Goal: Check status: Check status

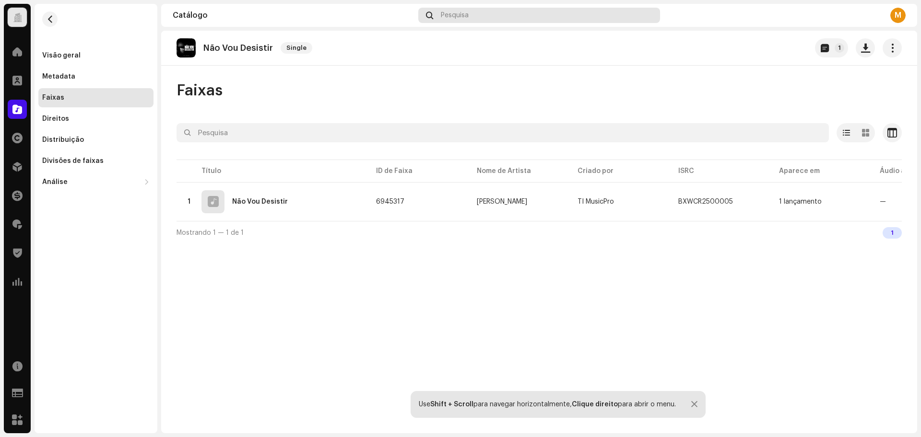
click at [480, 17] on div "Pesquisa" at bounding box center [539, 15] width 242 height 15
click at [21, 82] on span at bounding box center [17, 81] width 10 height 8
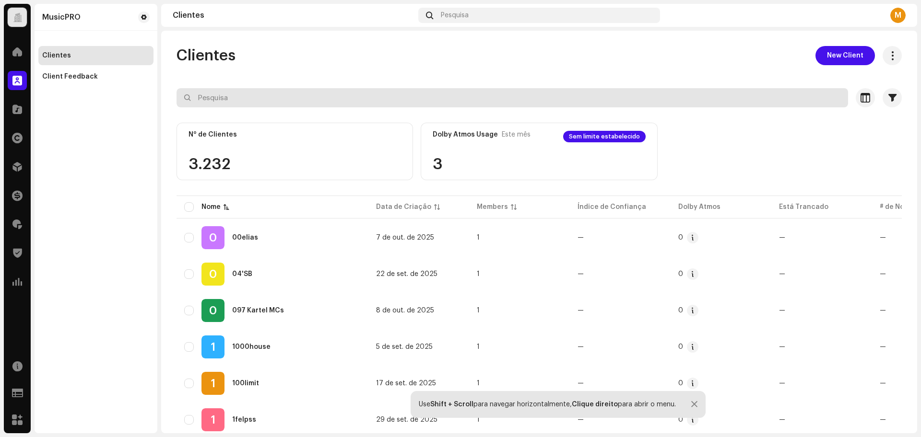
click at [242, 100] on input "text" at bounding box center [513, 97] width 672 height 19
type input "instrumental"
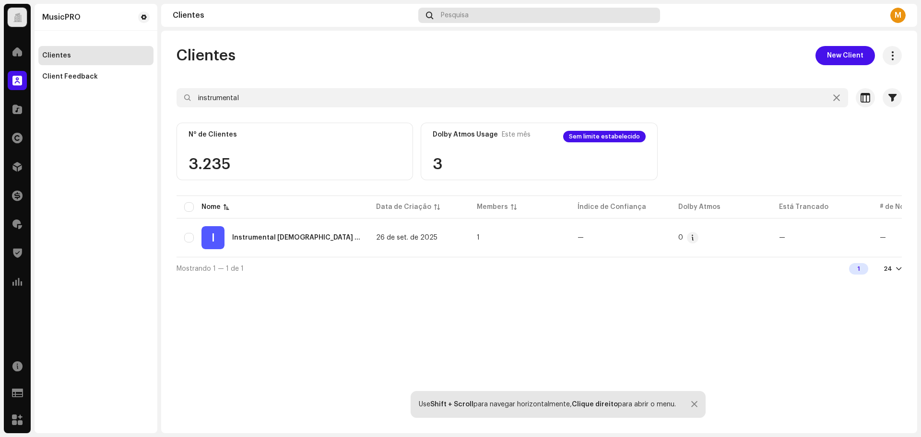
click at [519, 13] on div "Pesquisa" at bounding box center [539, 15] width 242 height 15
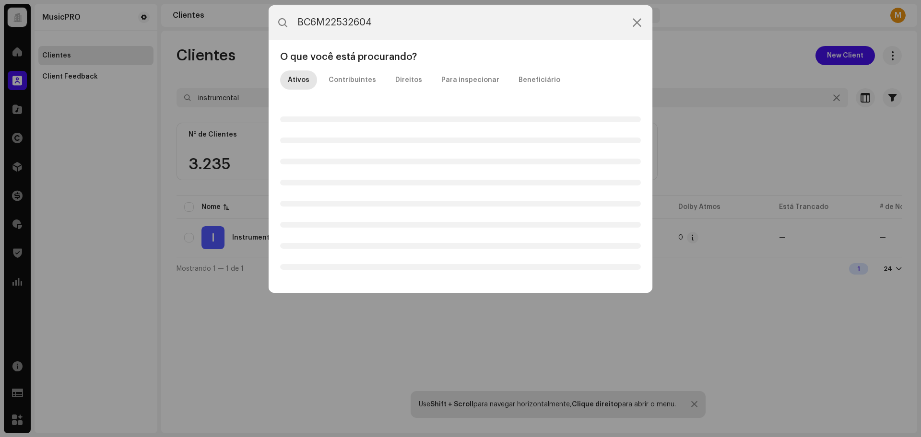
type input "BC6M22532604"
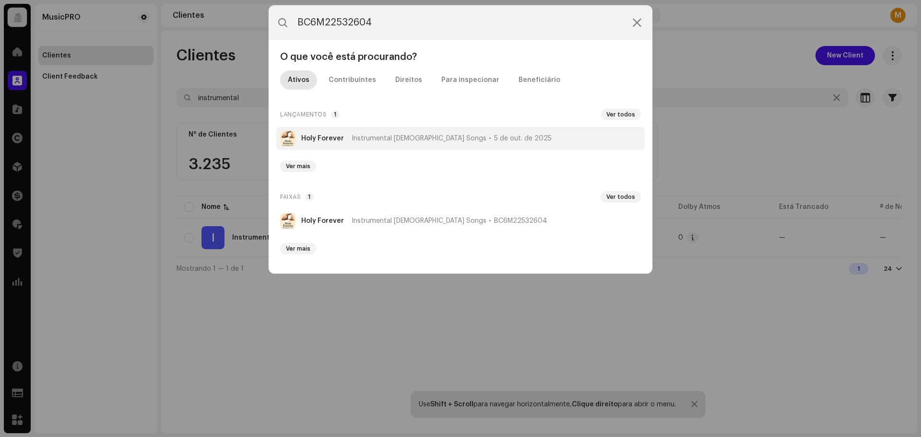
click at [403, 139] on span "Instrumental [DEMOGRAPHIC_DATA] Songs" at bounding box center [419, 139] width 135 height 8
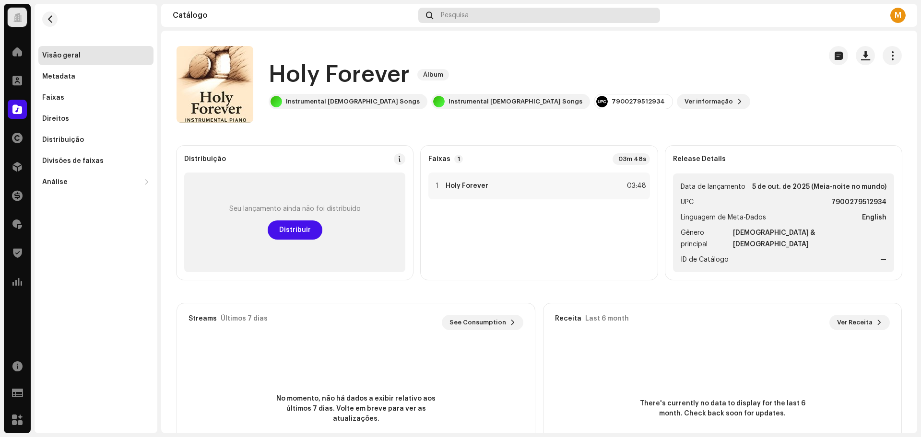
click at [552, 16] on div "Pesquisa" at bounding box center [539, 15] width 242 height 15
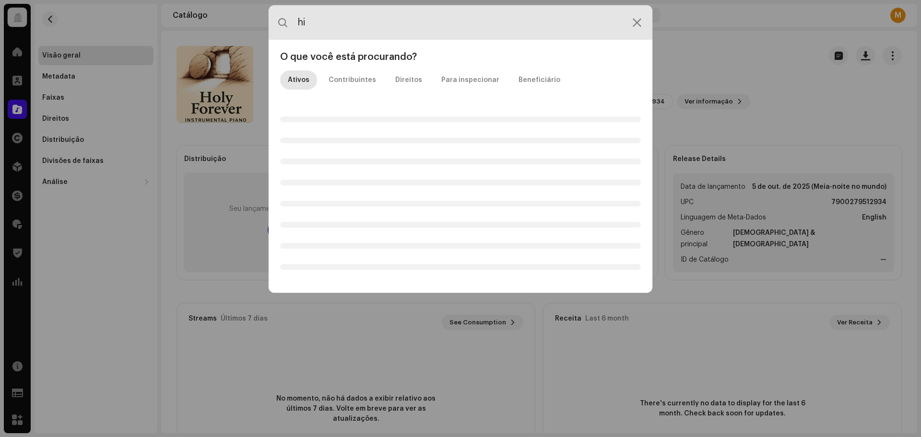
type input "h"
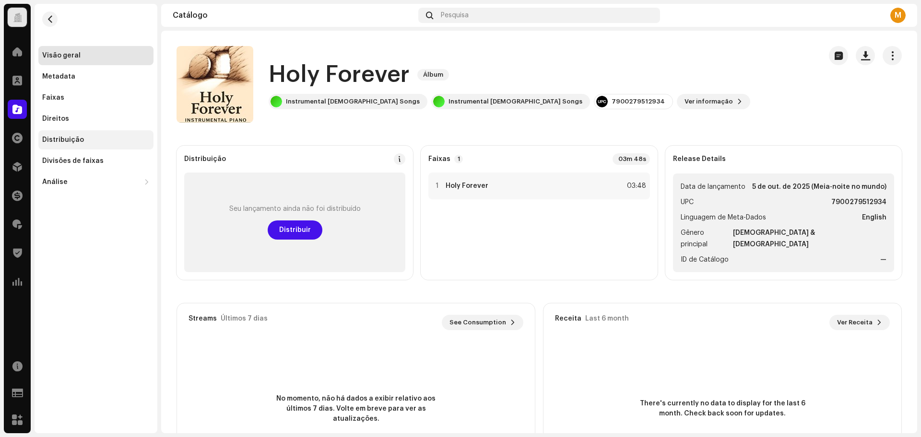
click at [97, 146] on div "Distribuição" at bounding box center [95, 139] width 115 height 19
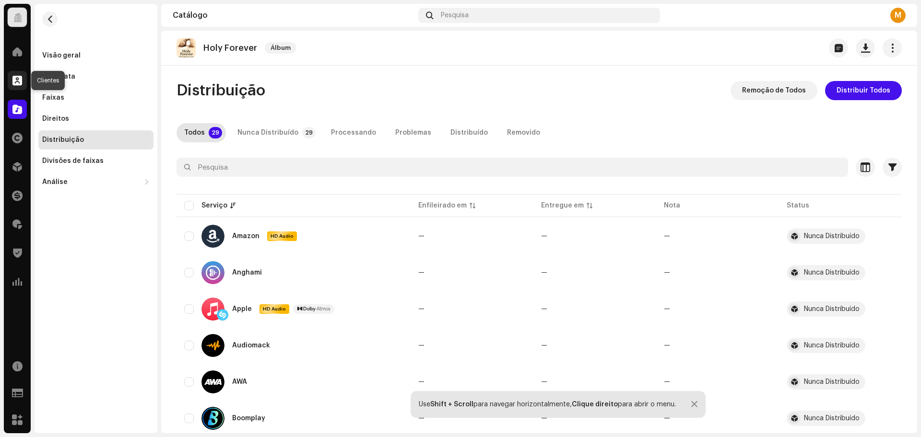
click at [16, 80] on span at bounding box center [17, 81] width 10 height 8
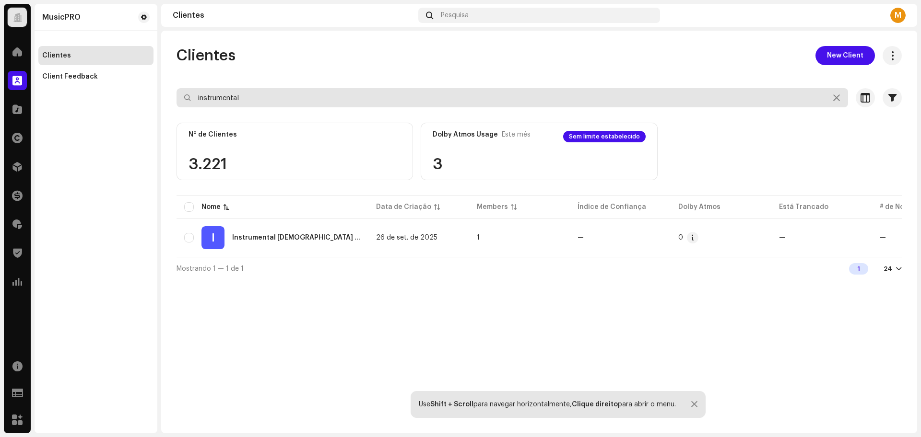
click at [247, 99] on input "instrumental" at bounding box center [513, 97] width 672 height 19
type input "Hip Hop"
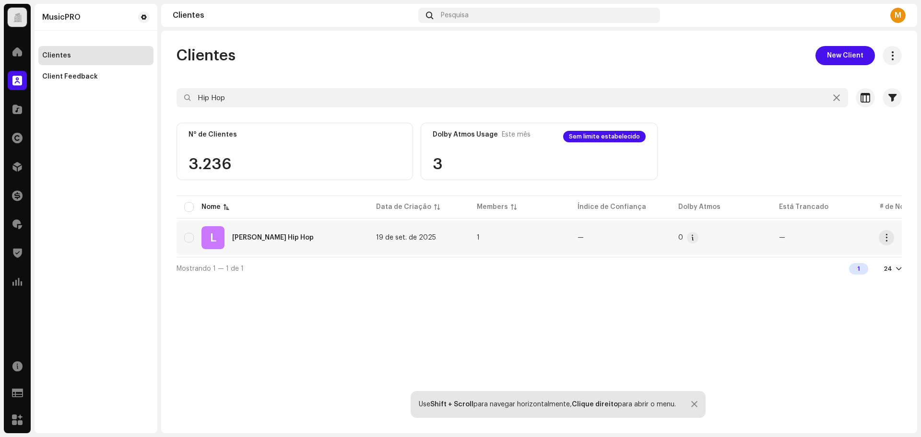
click at [292, 238] on div "[PERSON_NAME] Hip Hop" at bounding box center [273, 238] width 82 height 7
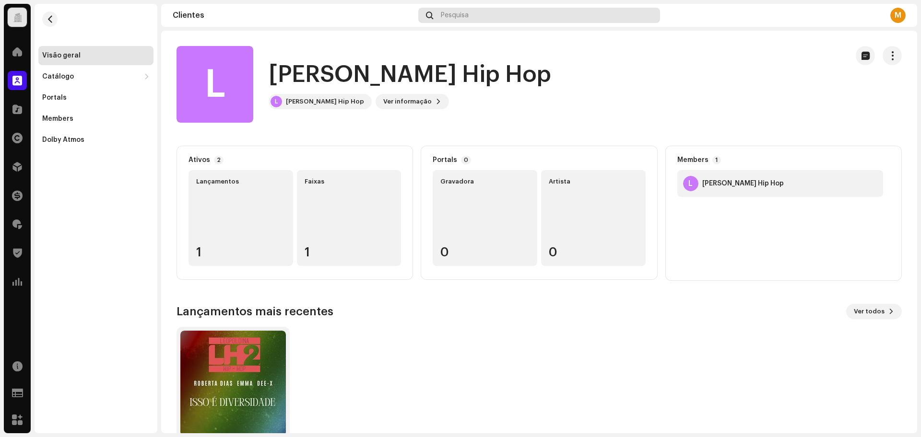
click at [460, 12] on span "Pesquisa" at bounding box center [455, 16] width 28 height 8
click at [16, 77] on span at bounding box center [17, 81] width 10 height 8
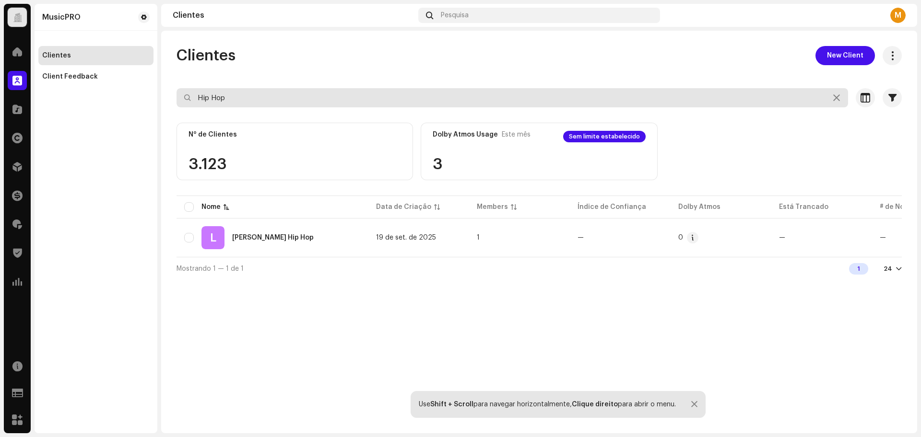
click at [213, 99] on input "Hip Hop" at bounding box center [513, 97] width 672 height 19
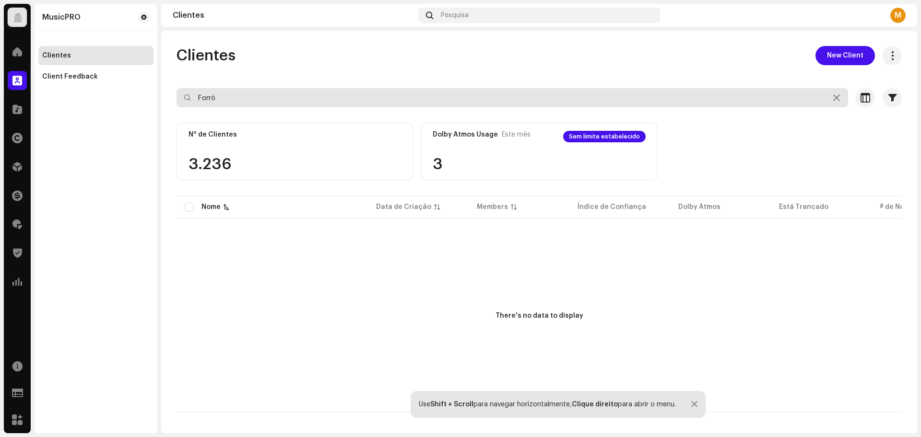
click at [225, 95] on input "Forró" at bounding box center [513, 97] width 672 height 19
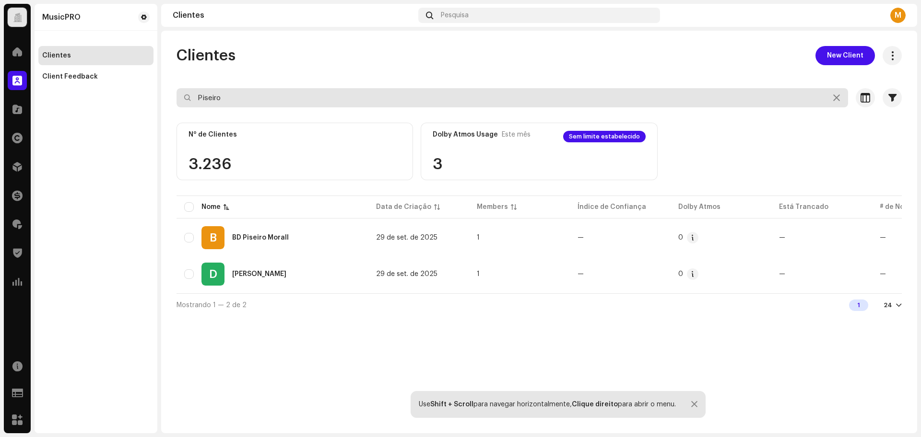
click at [283, 97] on input "Piseiro" at bounding box center [513, 97] width 672 height 19
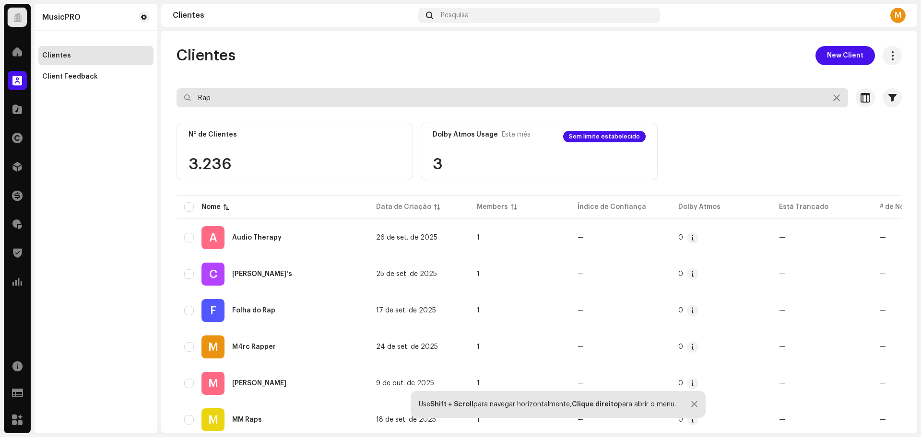
click at [264, 91] on input "Rap" at bounding box center [513, 97] width 672 height 19
type input "Rap"
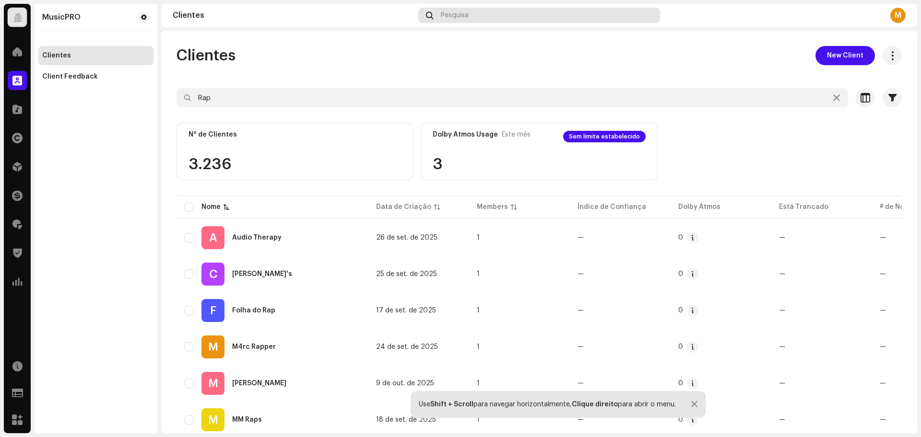
click at [467, 12] on span "Pesquisa" at bounding box center [455, 16] width 28 height 8
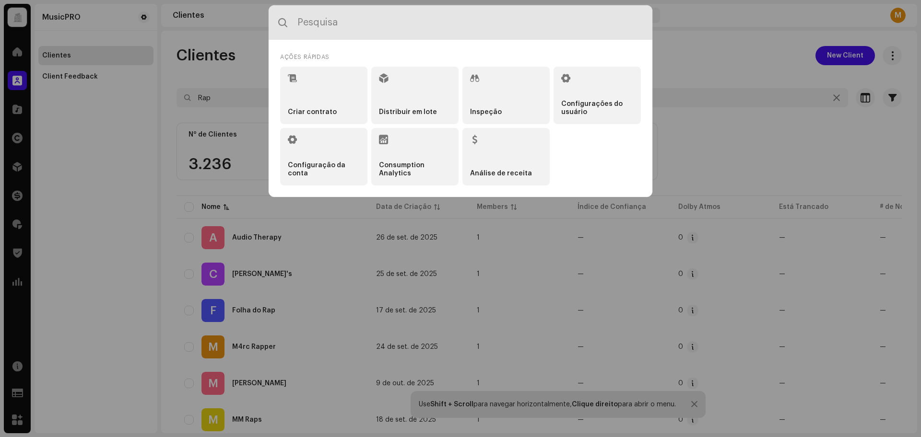
click at [378, 31] on input "text" at bounding box center [461, 22] width 384 height 35
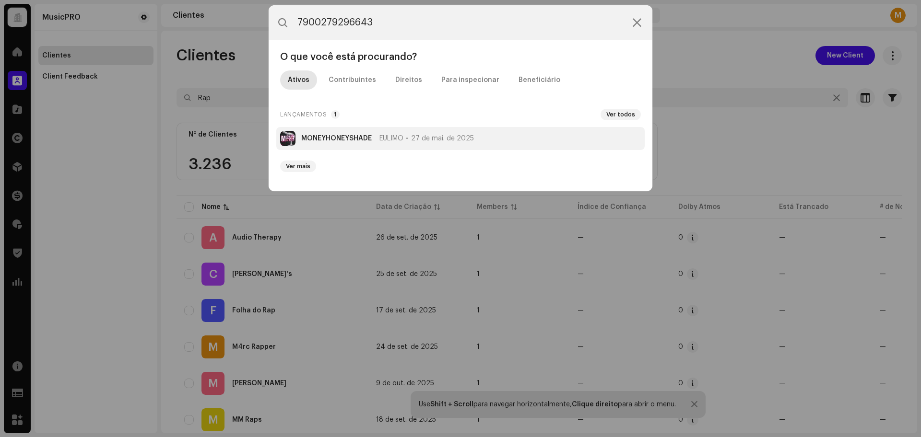
type input "7900279296643"
click at [355, 135] on strong "MONEYHONEYSHADE" at bounding box center [336, 139] width 71 height 8
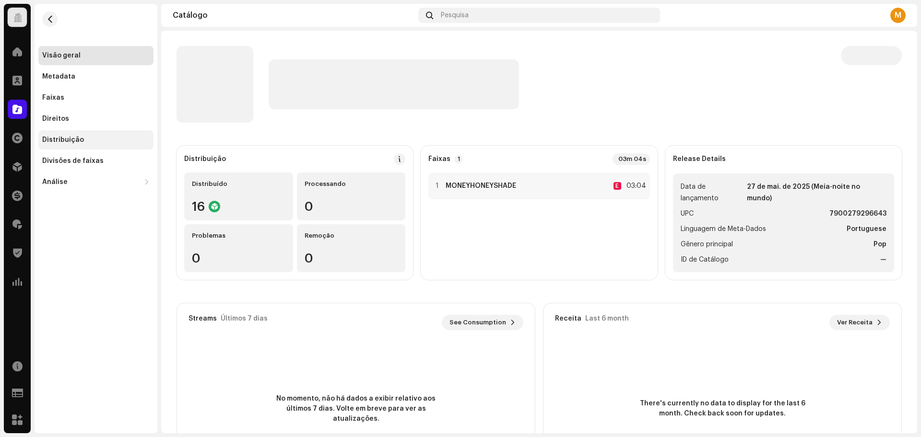
click at [111, 137] on div "Distribuição" at bounding box center [95, 140] width 107 height 8
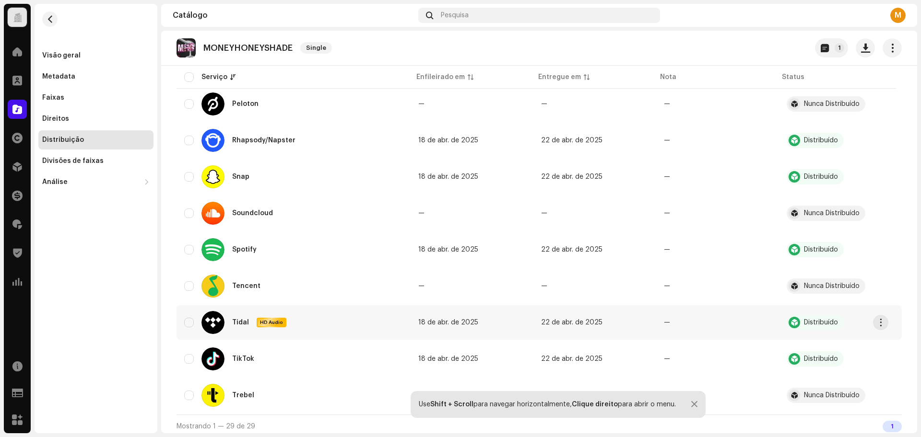
scroll to position [868, 0]
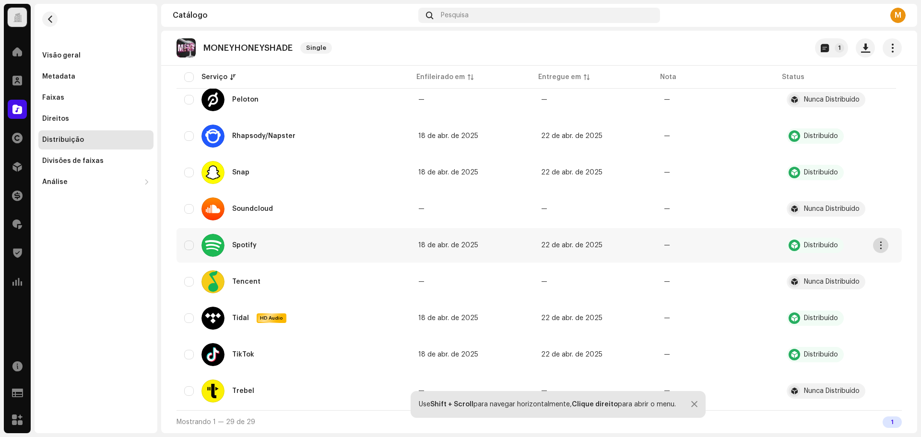
click at [885, 246] on button "button" at bounding box center [880, 245] width 15 height 15
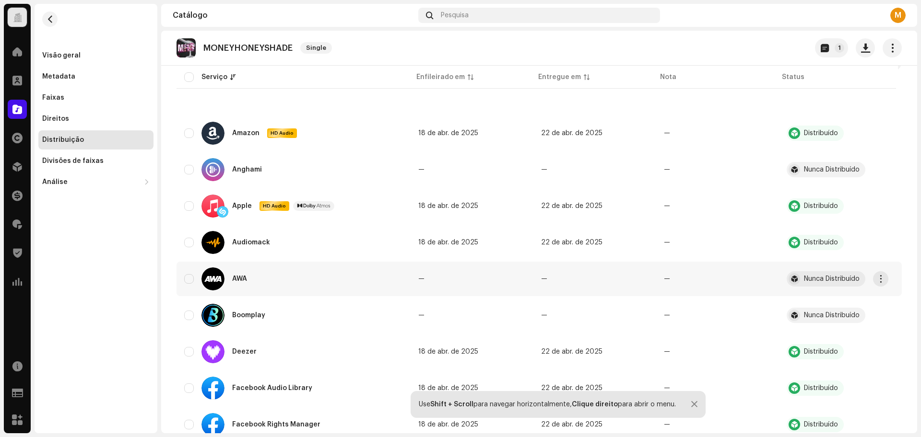
scroll to position [89, 0]
